Goal: Task Accomplishment & Management: Manage account settings

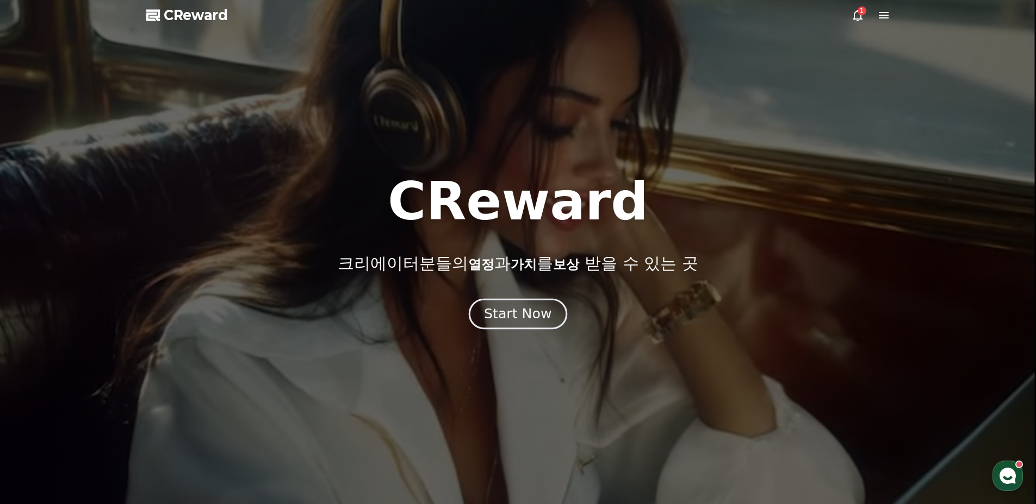
click at [526, 323] on button "Start Now" at bounding box center [518, 314] width 98 height 31
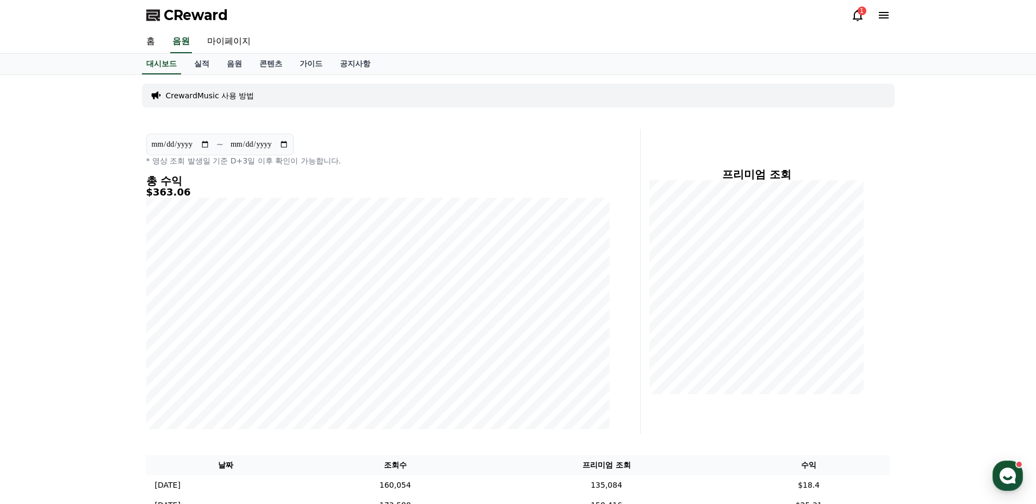
click at [861, 15] on icon at bounding box center [857, 15] width 10 height 11
click at [860, 15] on icon at bounding box center [857, 15] width 10 height 11
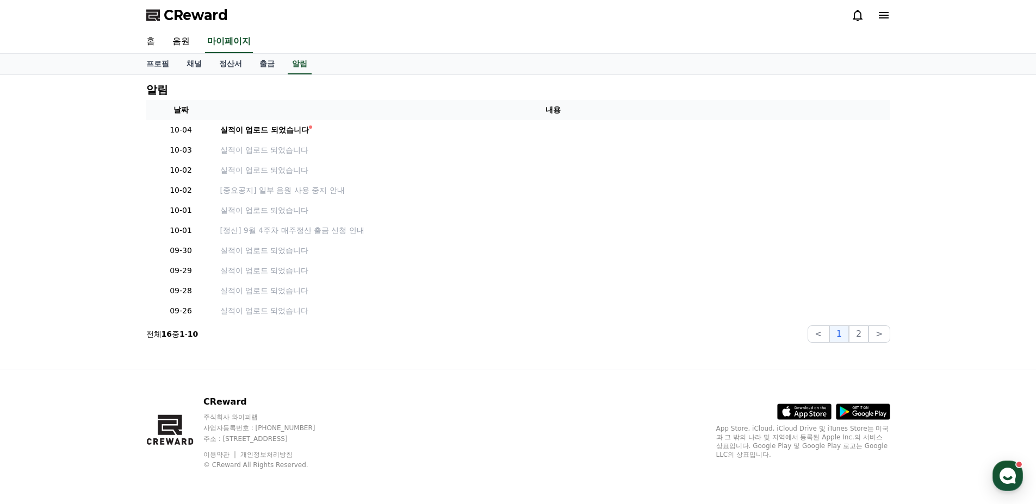
click at [859, 17] on icon at bounding box center [857, 15] width 13 height 13
click at [874, 14] on div at bounding box center [870, 15] width 39 height 13
click at [184, 66] on link "채널" at bounding box center [194, 64] width 33 height 21
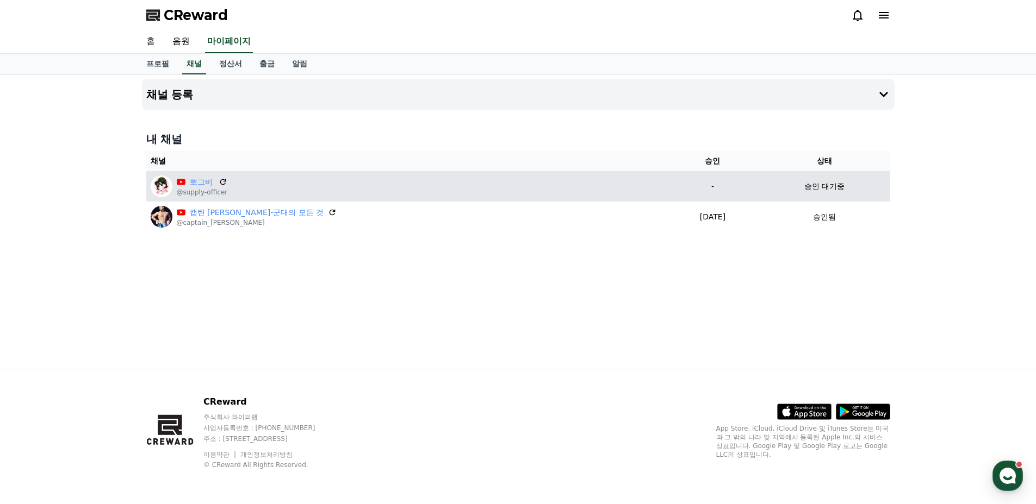
click at [787, 185] on div "승인 대기중" at bounding box center [824, 186] width 122 height 11
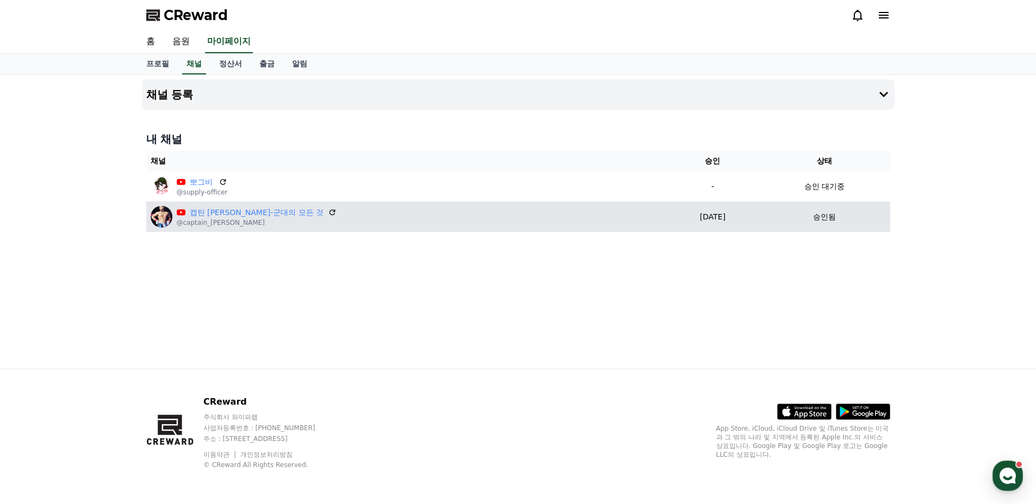
click at [683, 218] on p "[DATE]" at bounding box center [712, 216] width 83 height 11
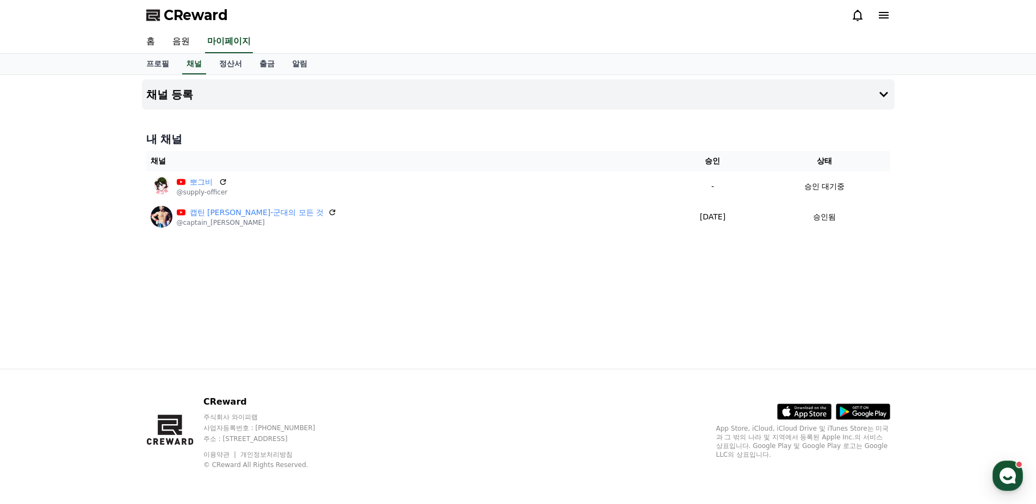
click at [607, 296] on div "채널 등록 내 채널 채널 승인 상태 뽀그비 @supply-officer - 승인 대기중 캡틴 [PERSON_NAME]-군대의 모든 것 @cap…" at bounding box center [518, 222] width 761 height 294
click at [151, 47] on link "홈" at bounding box center [151, 41] width 26 height 23
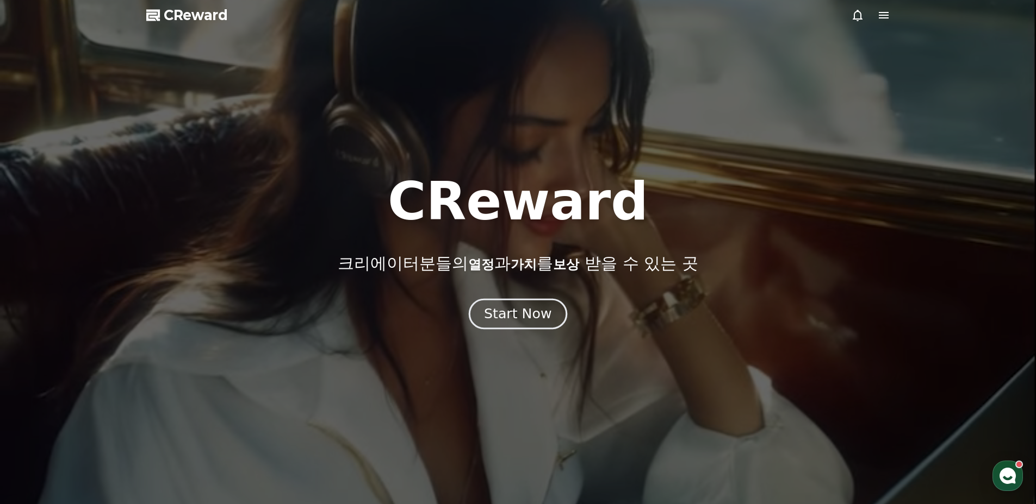
click at [505, 314] on div "Start Now" at bounding box center [517, 314] width 67 height 18
